Goal: Information Seeking & Learning: Learn about a topic

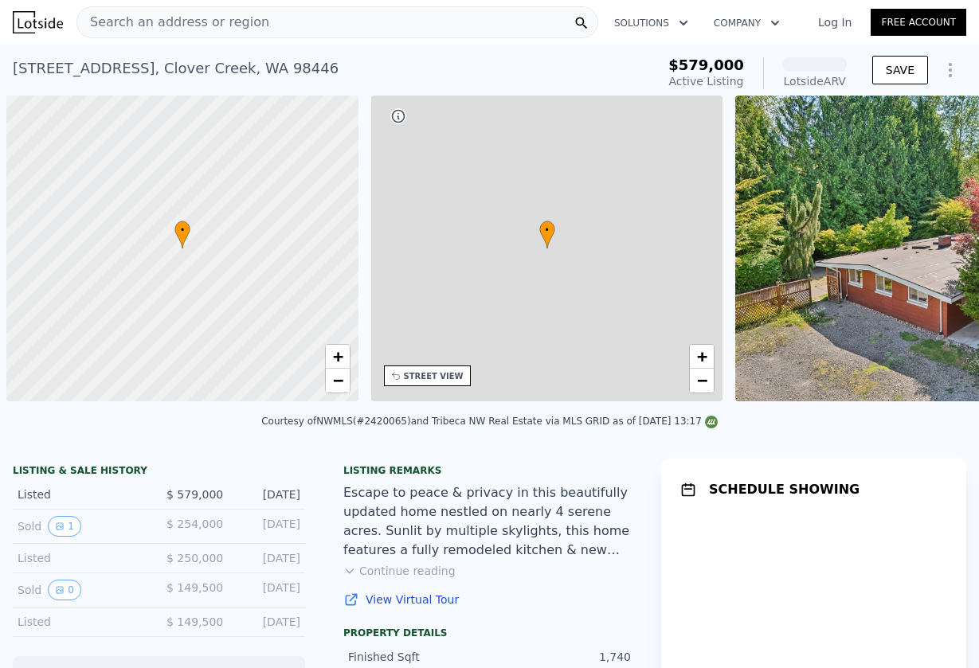
scroll to position [0, 6]
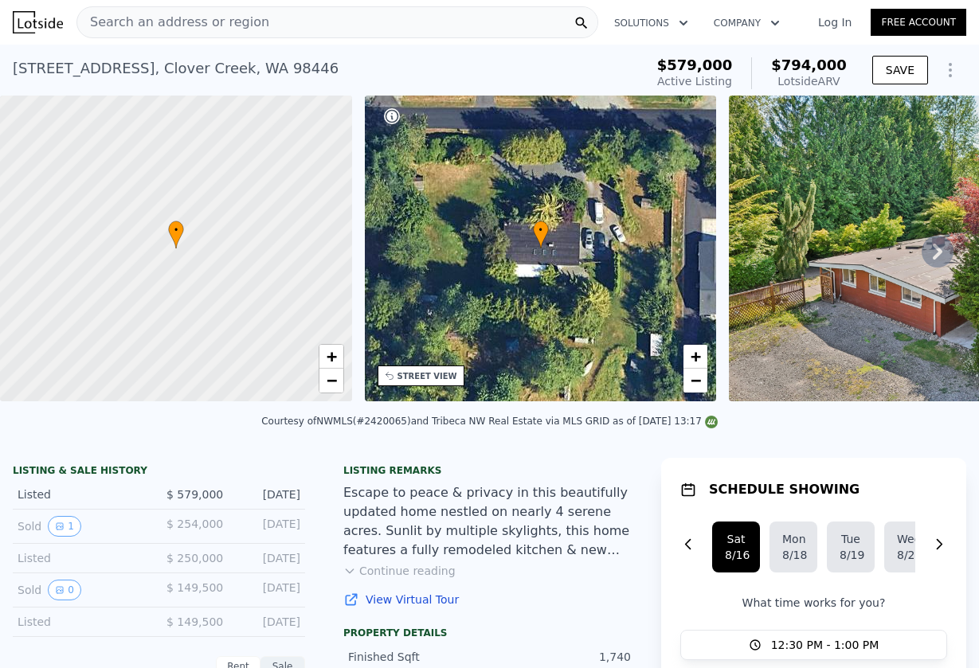
click at [933, 255] on icon at bounding box center [938, 252] width 32 height 32
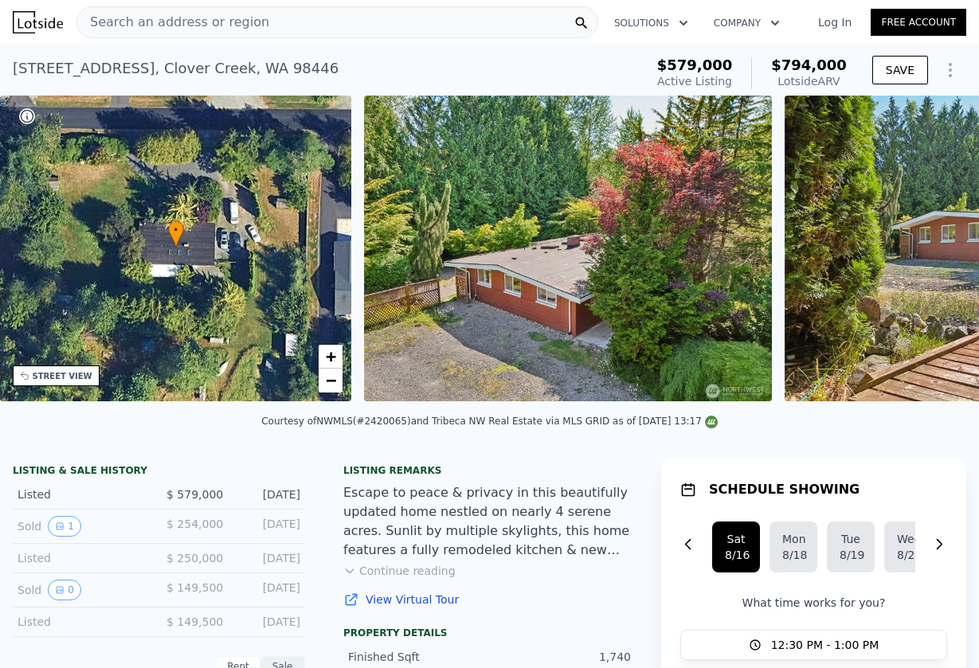
click at [933, 255] on img at bounding box center [989, 249] width 408 height 306
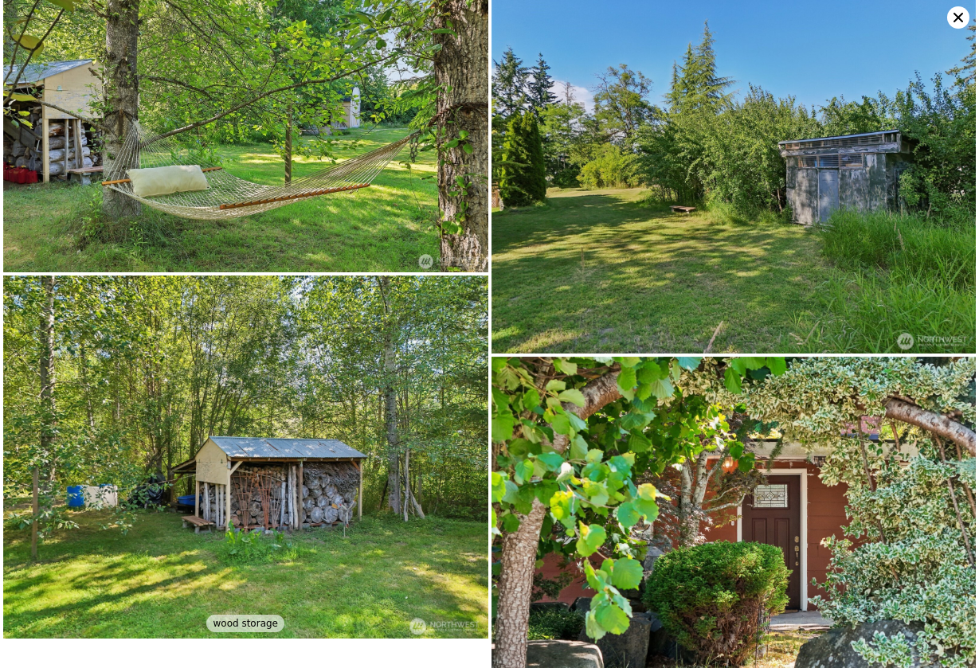
scroll to position [5789, 0]
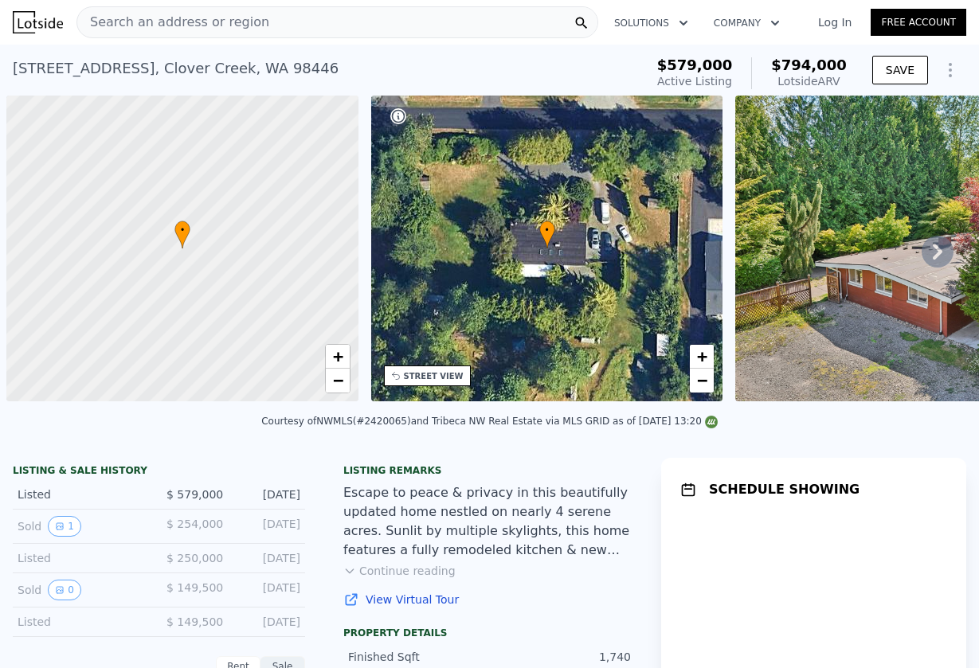
scroll to position [0, 6]
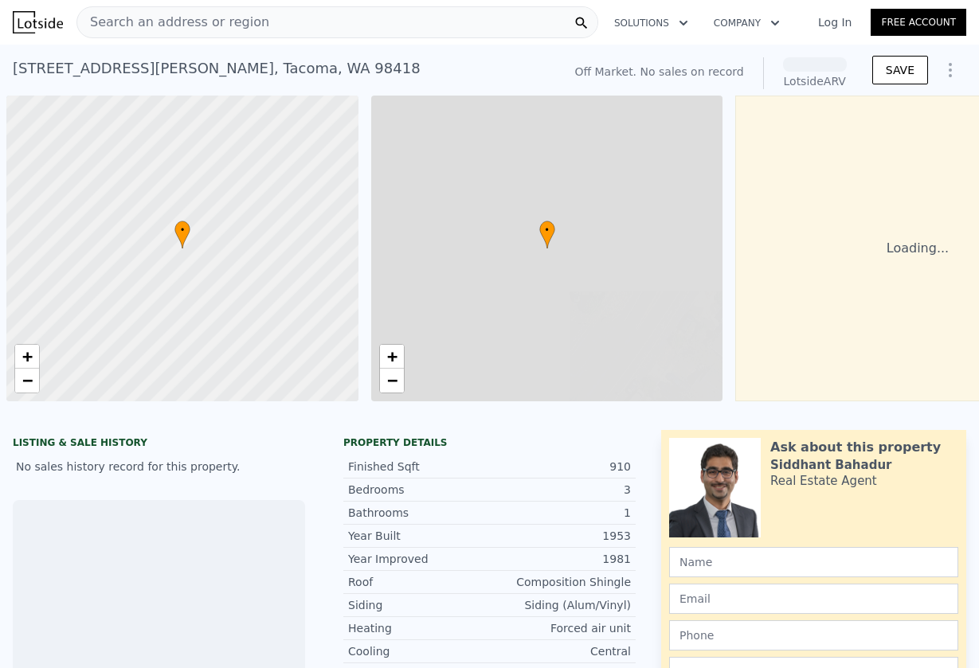
scroll to position [0, 6]
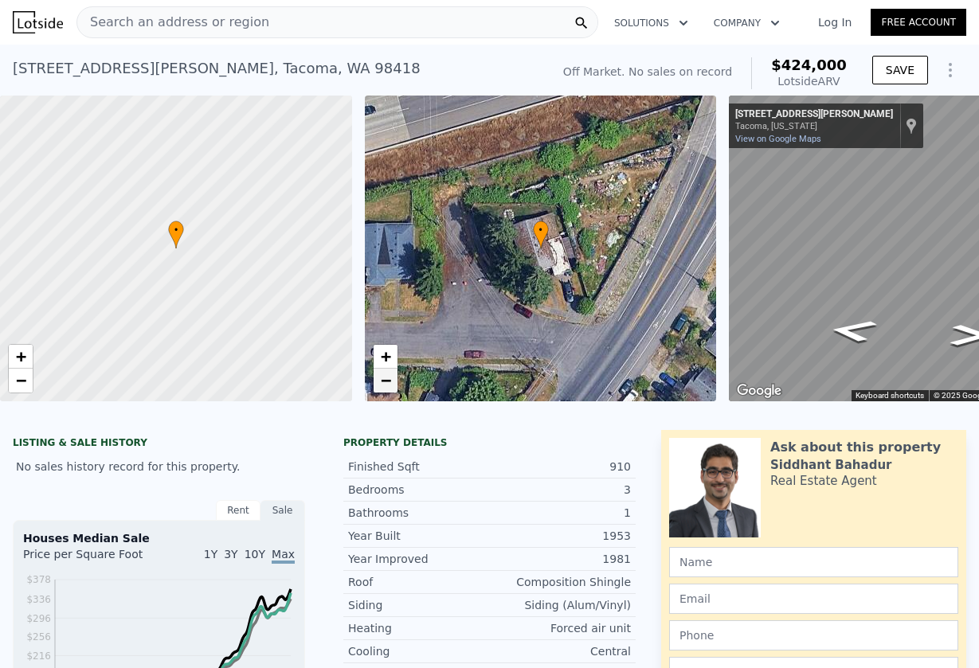
click at [386, 382] on span "−" at bounding box center [385, 380] width 10 height 20
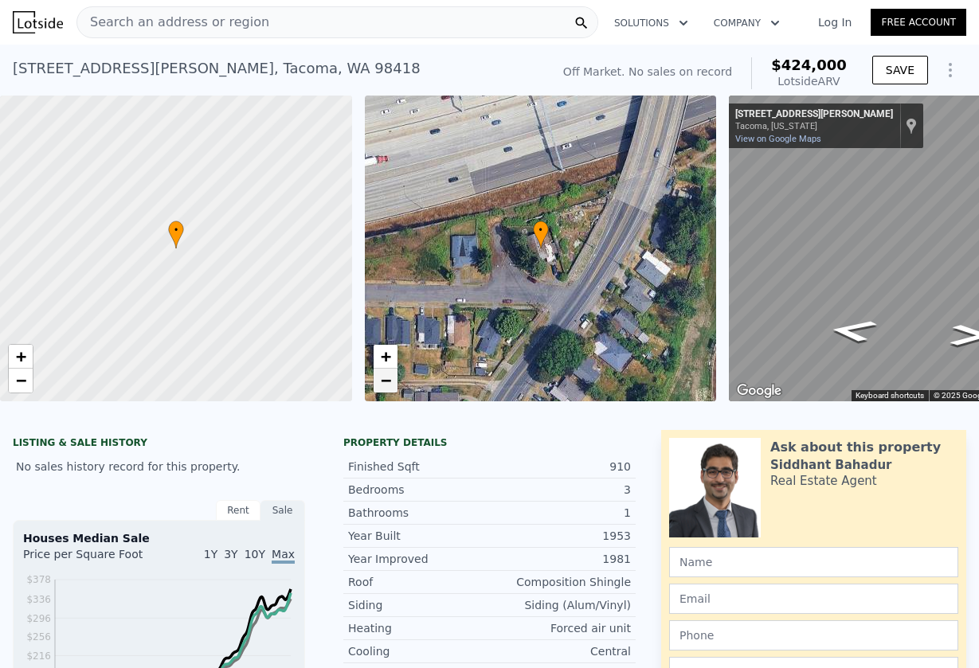
click at [386, 382] on span "−" at bounding box center [385, 380] width 10 height 20
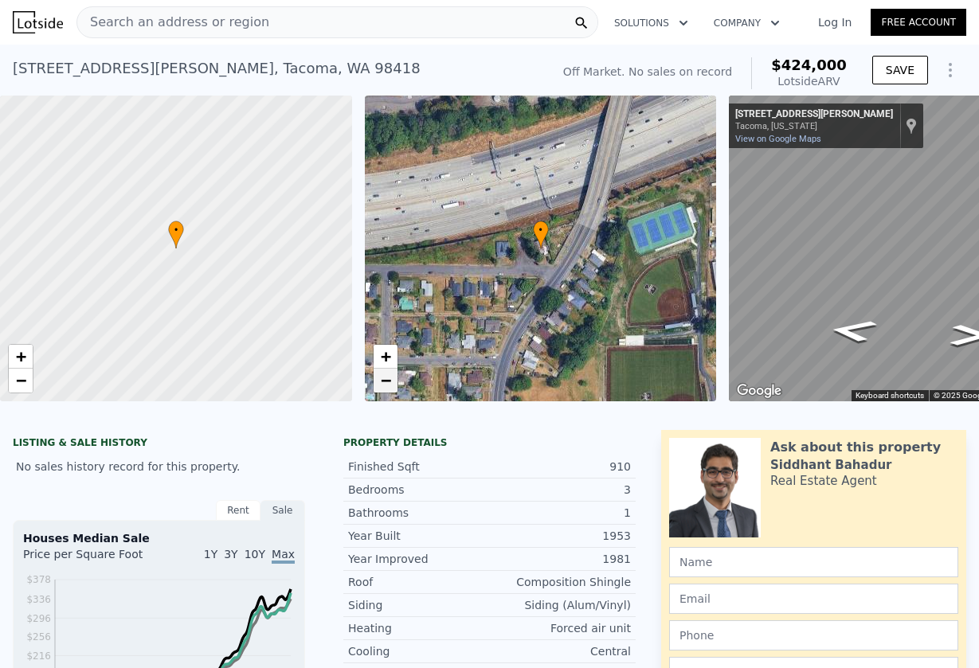
click at [386, 382] on span "−" at bounding box center [385, 380] width 10 height 20
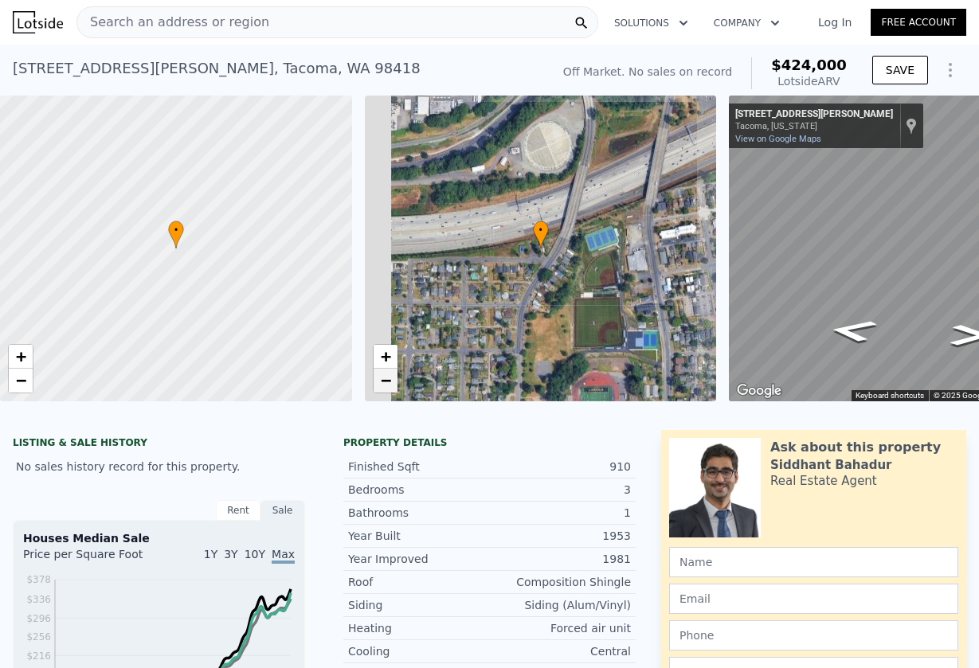
click at [386, 382] on span "−" at bounding box center [385, 380] width 10 height 20
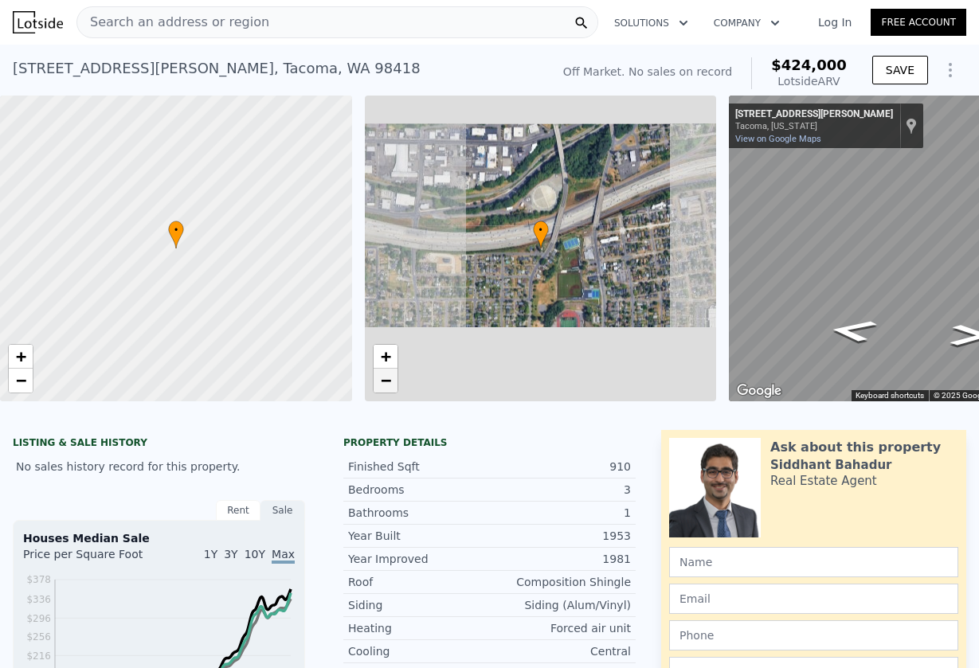
click at [386, 382] on span "−" at bounding box center [385, 380] width 10 height 20
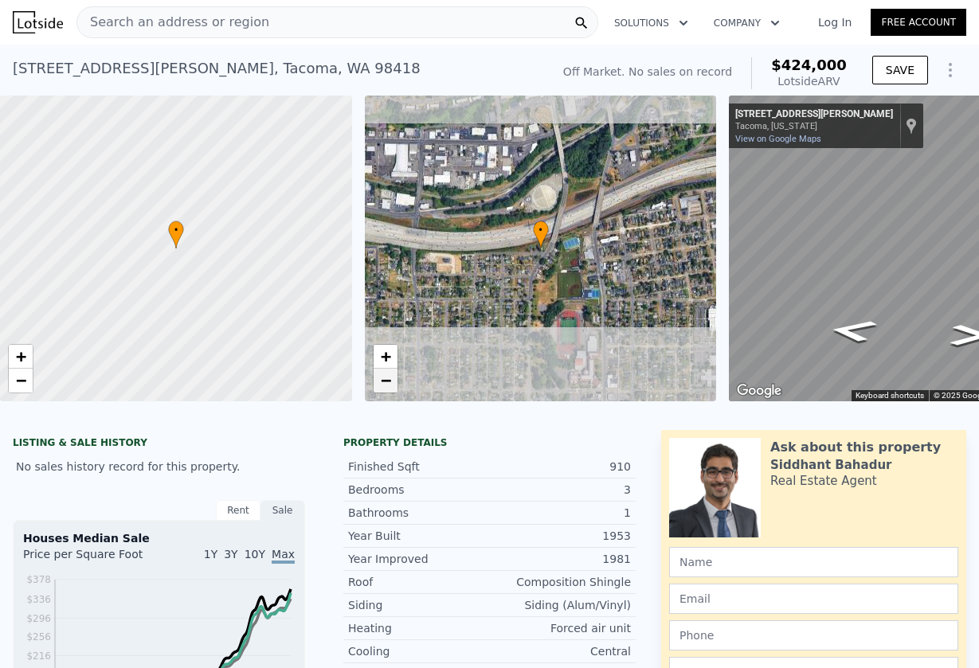
click at [386, 382] on span "−" at bounding box center [385, 380] width 10 height 20
